Goal: Task Accomplishment & Management: Manage account settings

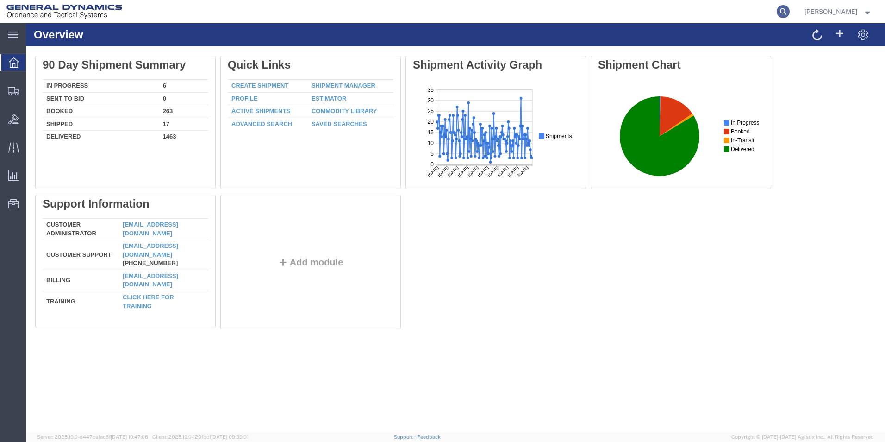
click at [790, 12] on icon at bounding box center [783, 11] width 13 height 13
type input "56804760"
click at [790, 10] on icon at bounding box center [783, 11] width 13 height 13
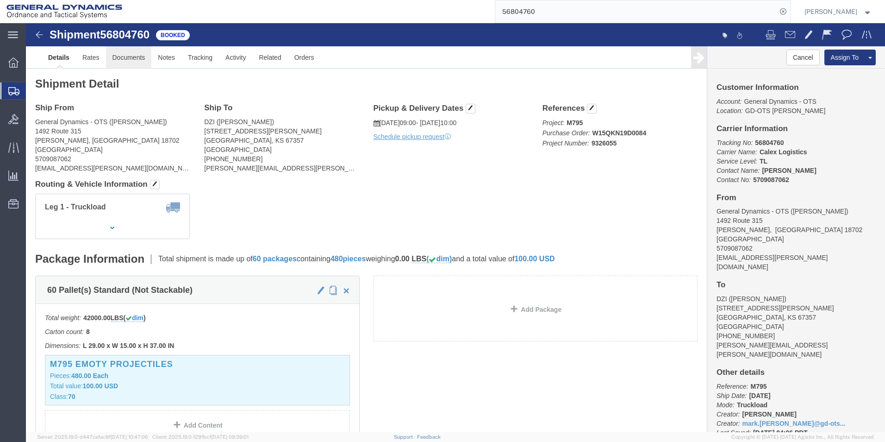
click link "Documents"
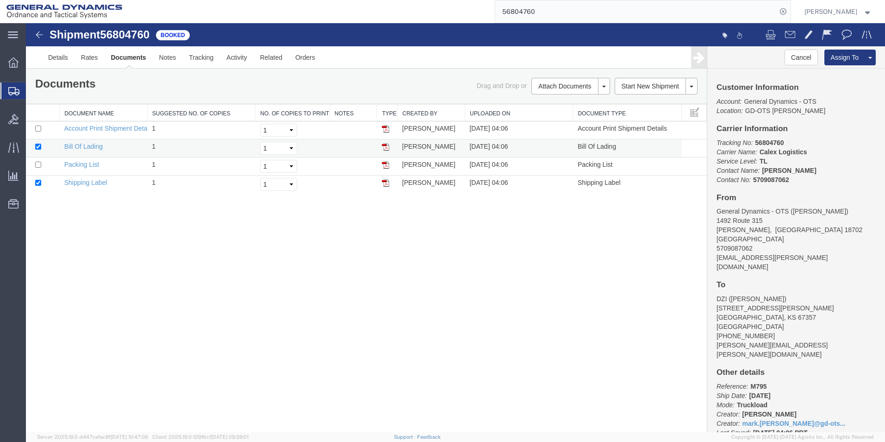
click at [384, 146] on img at bounding box center [385, 146] width 7 height 7
click at [55, 58] on link "Details" at bounding box center [58, 57] width 33 height 22
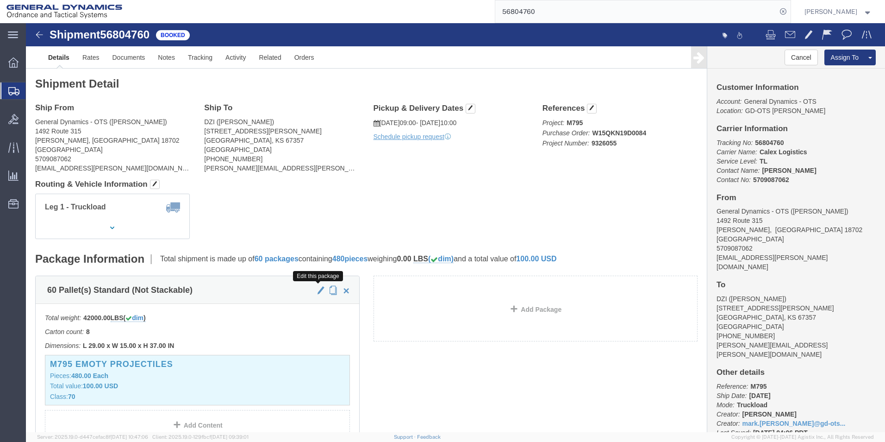
click span "button"
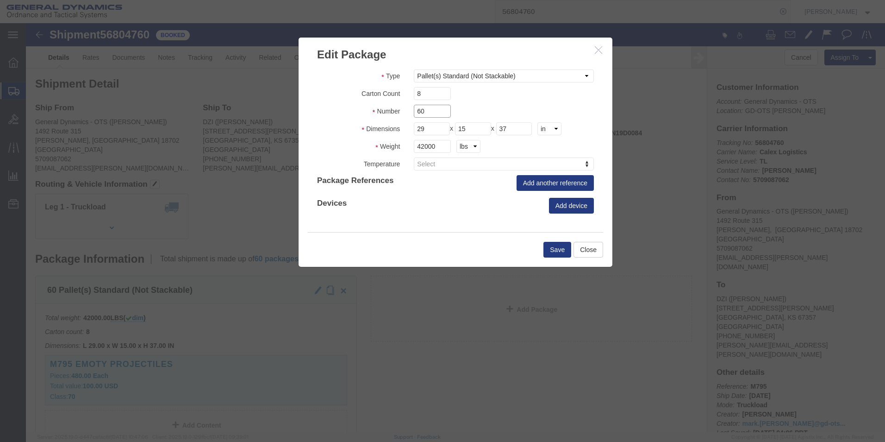
drag, startPoint x: 405, startPoint y: 92, endPoint x: 354, endPoint y: 97, distance: 50.8
click div "Type Bale(s) Basket(s) Bolt(s) Bottle(s) Buckets Bulk Bundle(s) Can(s) Cardboar…"
type input "40"
drag, startPoint x: 411, startPoint y: 123, endPoint x: 318, endPoint y: 126, distance: 92.2
click div "Weight 42000 kgs lbs"
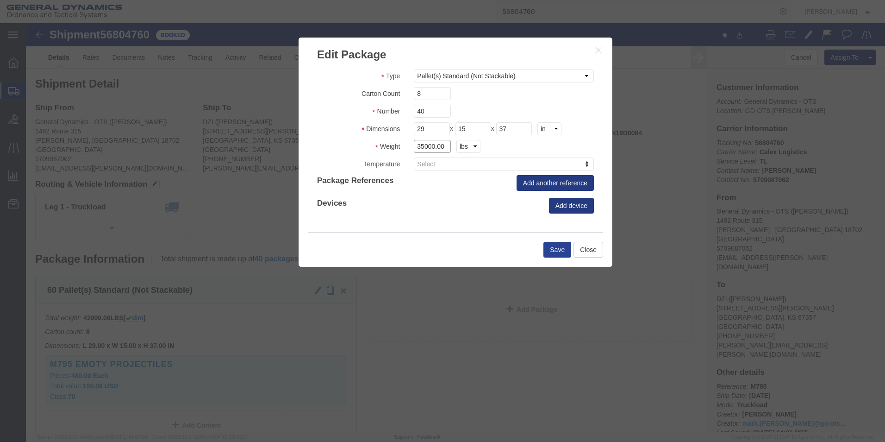
type input "35000.00"
click button "Save"
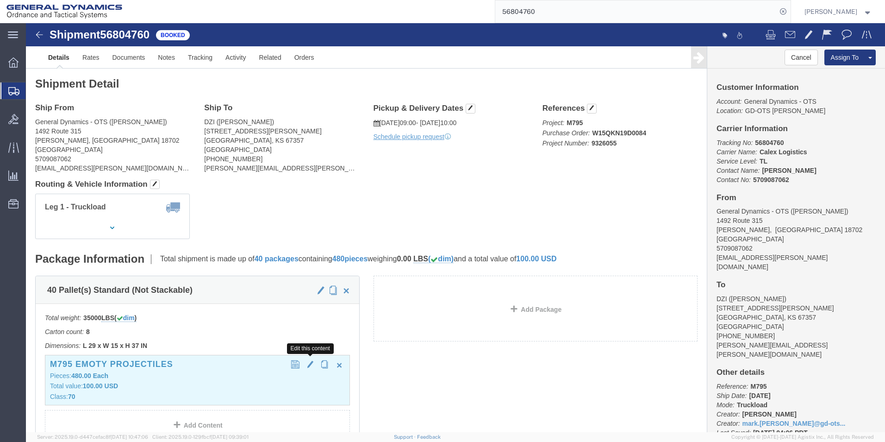
click span "button"
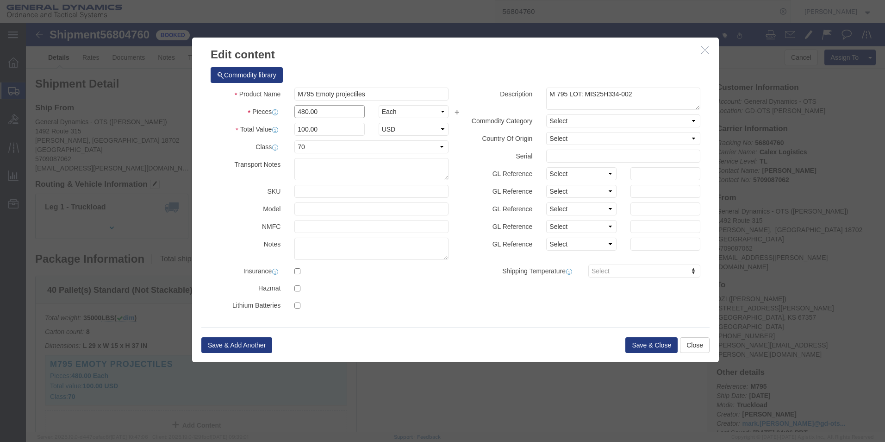
drag, startPoint x: 299, startPoint y: 85, endPoint x: 219, endPoint y: 102, distance: 81.0
click div "Pieces 480.00 Select Bag Barrels 100Board Feet Bottle Box Blister Pack Carats C…"
type input "360.00"
type input "75"
click button "Save & Close"
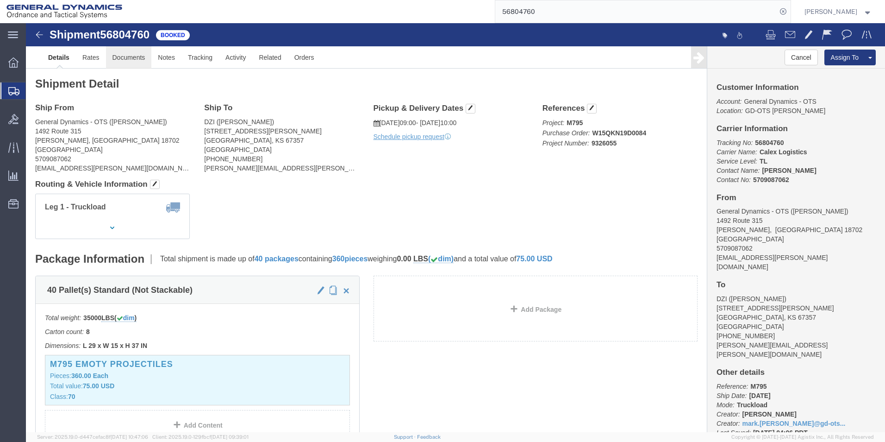
click link "Documents"
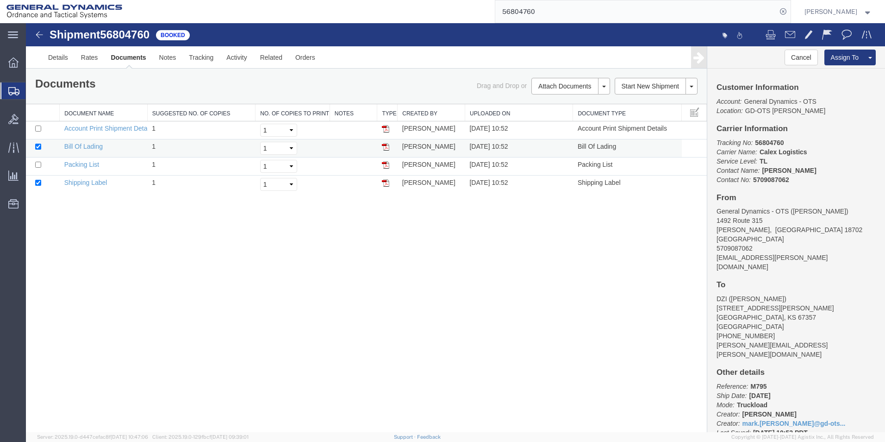
click at [386, 148] on img at bounding box center [385, 146] width 7 height 7
click at [386, 184] on img at bounding box center [385, 182] width 7 height 7
click at [386, 164] on img at bounding box center [385, 164] width 7 height 7
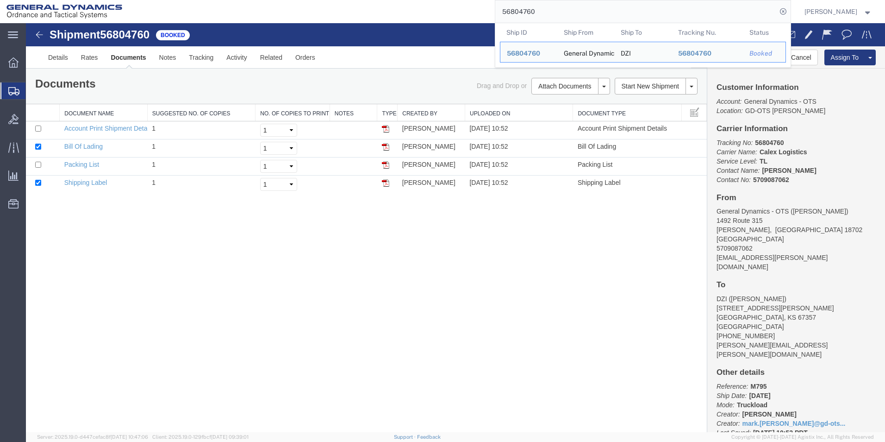
drag, startPoint x: 567, startPoint y: 10, endPoint x: 437, endPoint y: 21, distance: 130.0
click at [437, 21] on div "56804760 Ship ID Ship From Ship To Tracking Nu. Status Ship ID 56804760 Ship Fr…" at bounding box center [460, 11] width 662 height 23
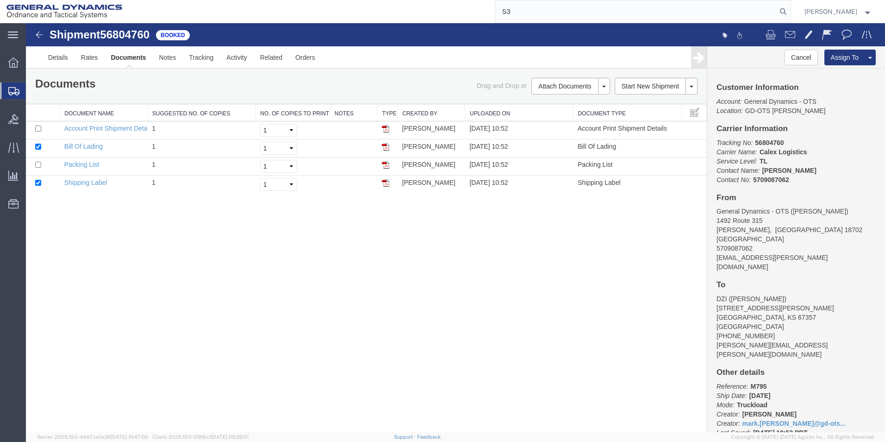
type input "5"
type input "56804763"
click at [790, 9] on icon at bounding box center [783, 11] width 13 height 13
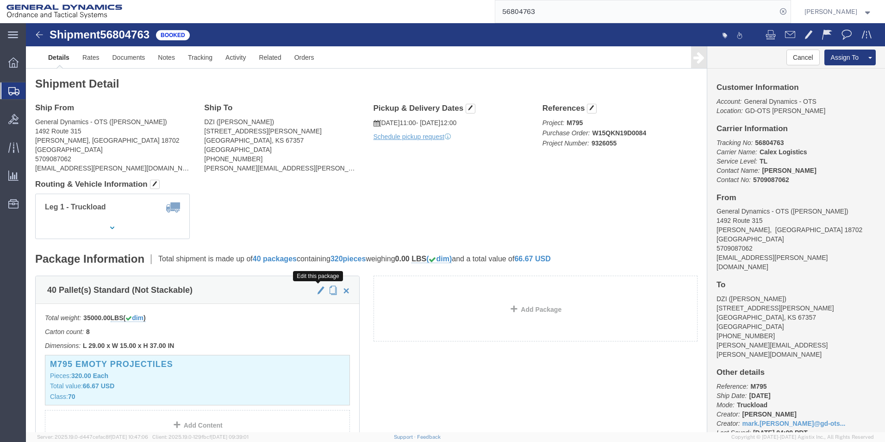
click span "button"
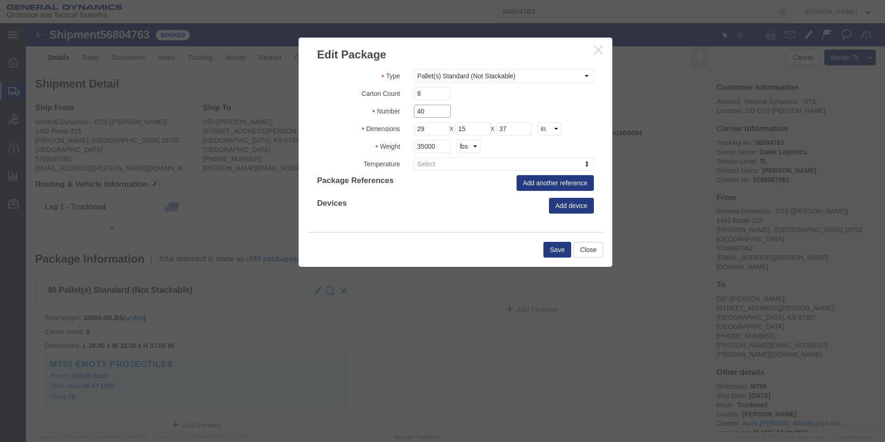
drag, startPoint x: 398, startPoint y: 89, endPoint x: 338, endPoint y: 93, distance: 59.8
click div "Number 40"
type input "60"
drag, startPoint x: 409, startPoint y: 122, endPoint x: 338, endPoint y: 124, distance: 70.4
click div "Weight 35000 kgs lbs"
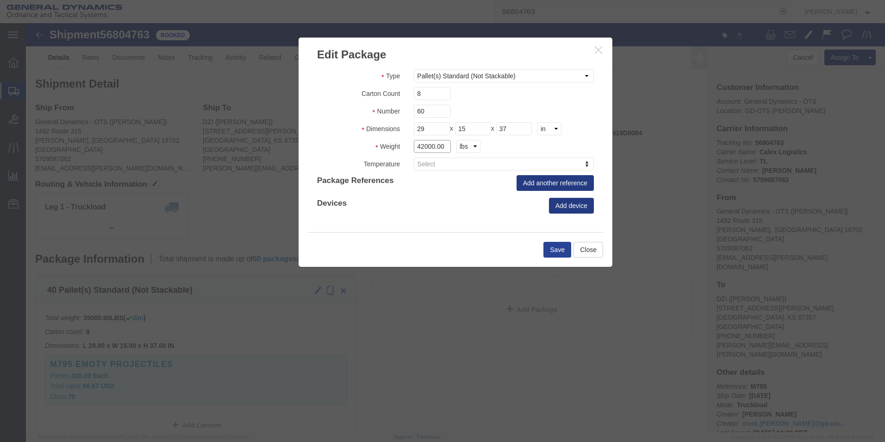
type input "42000.00"
click button "Save"
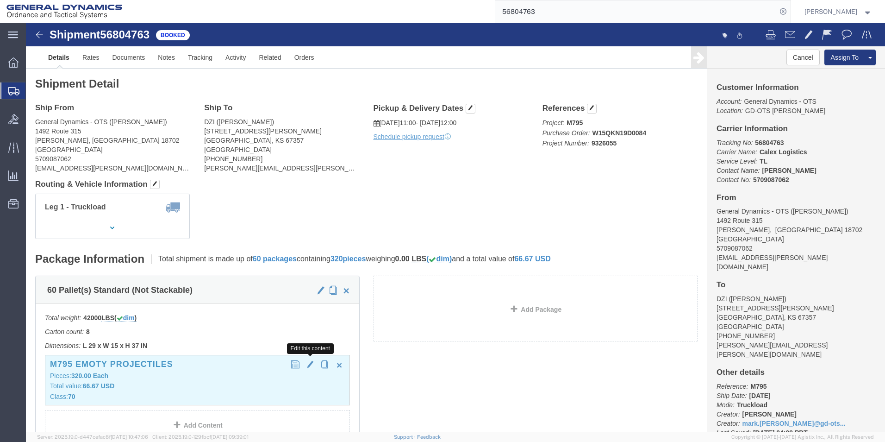
click span "button"
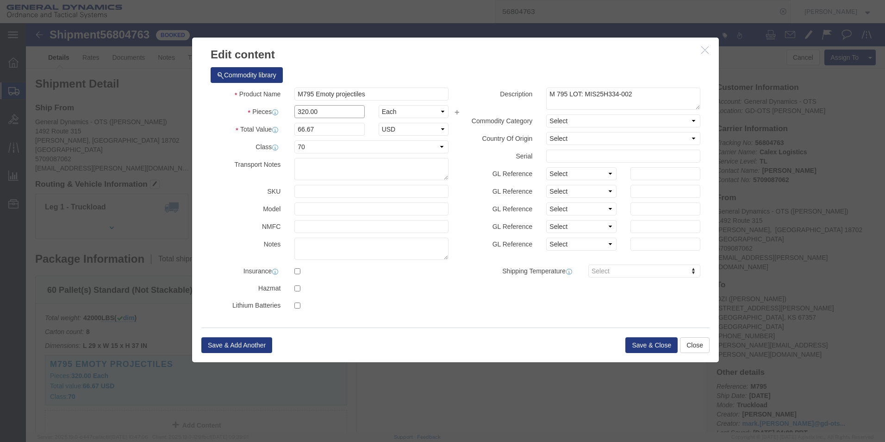
drag, startPoint x: 293, startPoint y: 89, endPoint x: 204, endPoint y: 87, distance: 88.9
click div "Pieces 320.00 Select Bag Barrels 100Board Feet Bottle Box Blister Pack Carats C…"
type input "480.00"
type input "100.01"
click button "Save & Close"
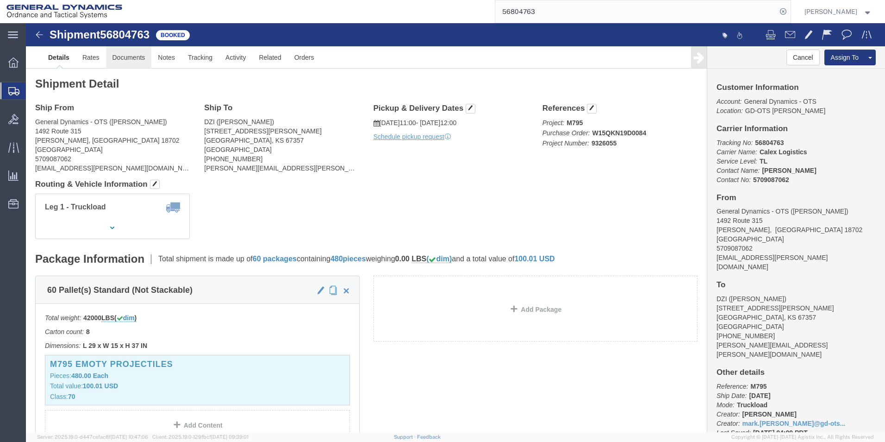
click link "Documents"
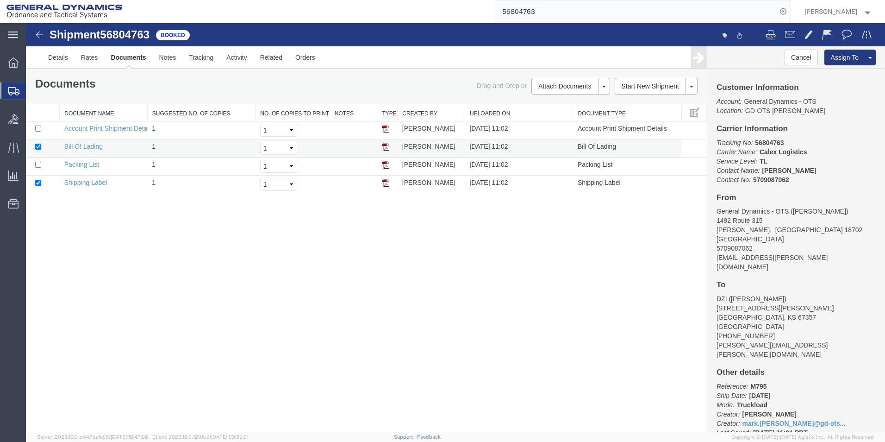
click at [386, 148] on img at bounding box center [385, 146] width 7 height 7
click at [385, 166] on img at bounding box center [385, 164] width 7 height 7
click at [385, 183] on img at bounding box center [385, 182] width 7 height 7
